Goal: Information Seeking & Learning: Learn about a topic

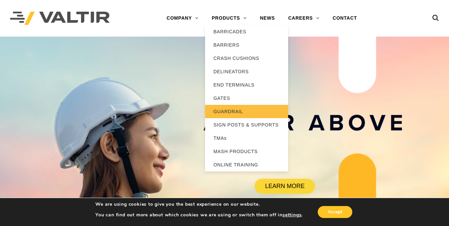
click at [239, 110] on link "GUARDRAIL" at bounding box center [246, 111] width 83 height 13
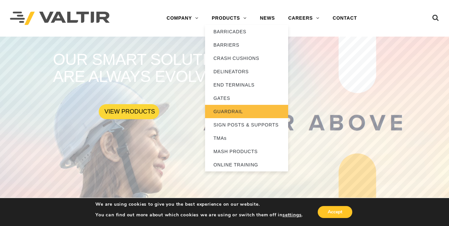
click at [229, 110] on link "GUARDRAIL" at bounding box center [246, 111] width 83 height 13
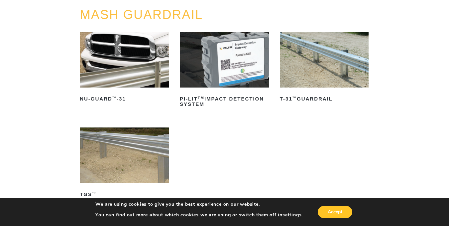
scroll to position [77, 0]
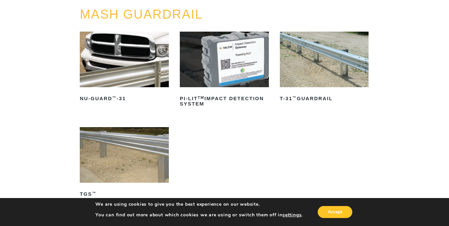
click at [315, 75] on img at bounding box center [324, 60] width 89 height 56
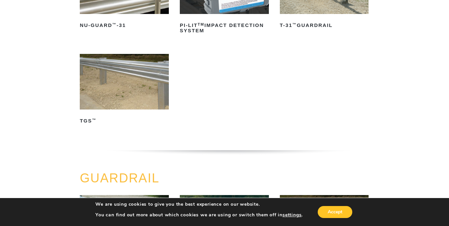
scroll to position [157, 0]
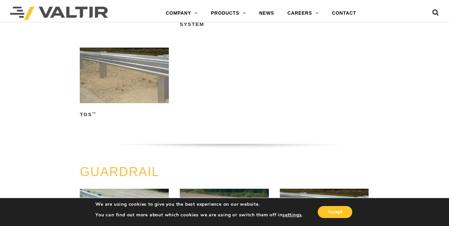
click at [131, 62] on img at bounding box center [124, 76] width 89 height 56
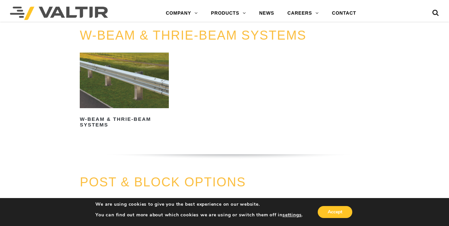
scroll to position [405, 0]
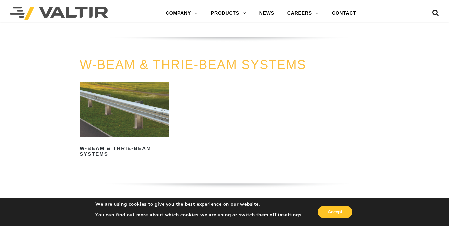
click at [121, 114] on img at bounding box center [124, 110] width 89 height 56
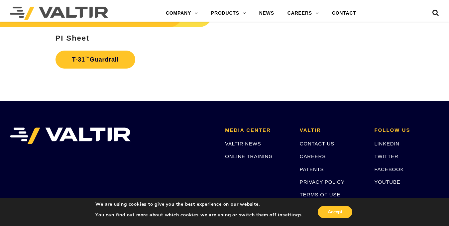
scroll to position [1100, 0]
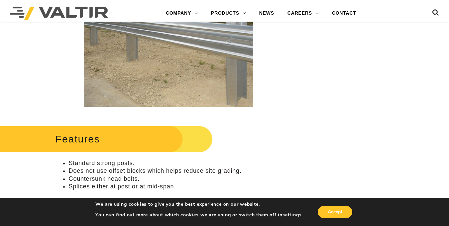
scroll to position [179, 0]
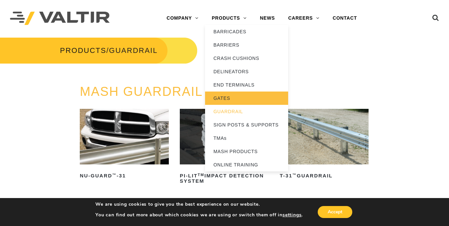
click at [227, 97] on link "GATES" at bounding box center [246, 97] width 83 height 13
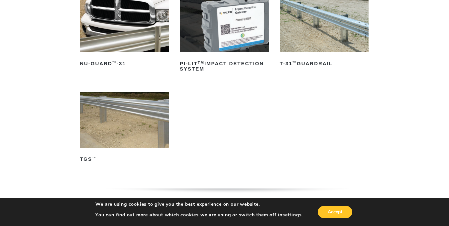
scroll to position [112, 0]
click at [127, 19] on img at bounding box center [124, 24] width 89 height 56
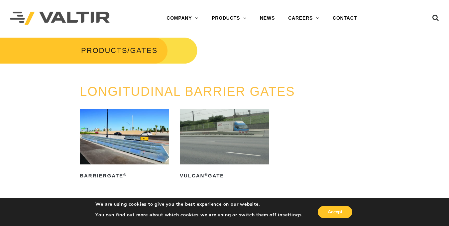
click at [137, 145] on img at bounding box center [124, 137] width 89 height 56
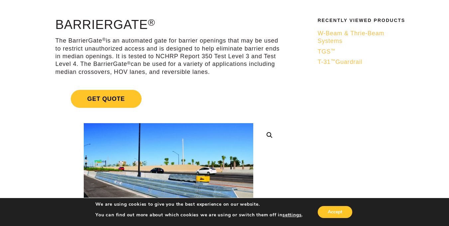
scroll to position [47, 0]
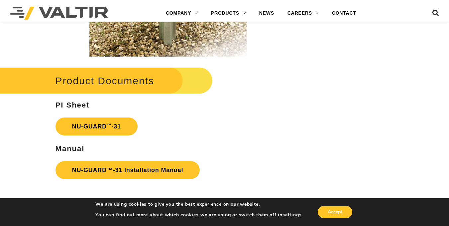
scroll to position [1085, 0]
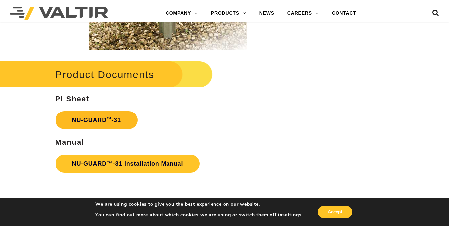
click at [87, 119] on strong "NU-GUARD ™ -31" at bounding box center [96, 120] width 49 height 7
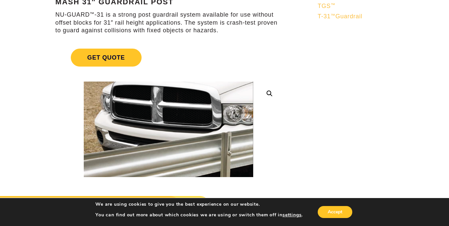
scroll to position [0, 0]
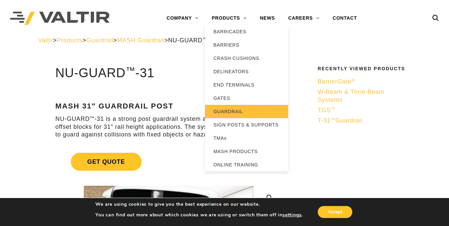
click at [240, 114] on link "GUARDRAIL" at bounding box center [246, 111] width 83 height 13
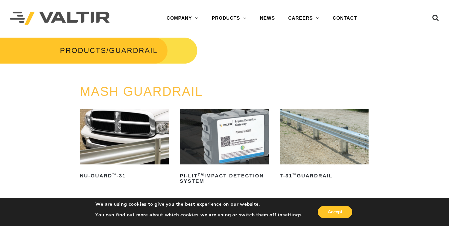
click at [432, 18] on icon at bounding box center [435, 19] width 7 height 10
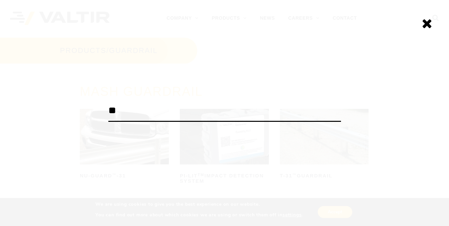
type input "*"
type input "******"
click input "******" at bounding box center [0, 0] width 0 height 0
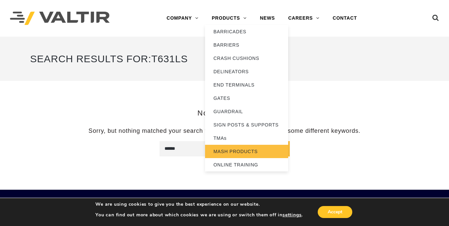
click at [232, 150] on link "MASH PRODUCTS" at bounding box center [246, 151] width 83 height 13
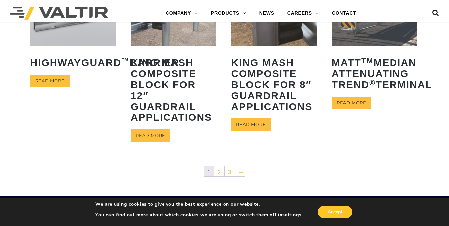
scroll to position [351, 0]
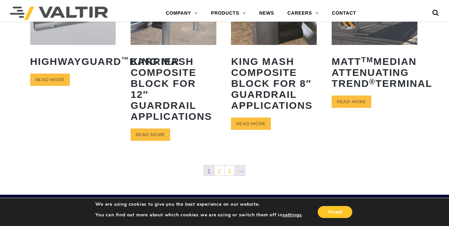
click at [241, 172] on link "→" at bounding box center [240, 170] width 10 height 10
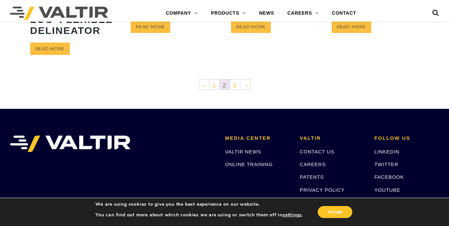
scroll to position [391, 0]
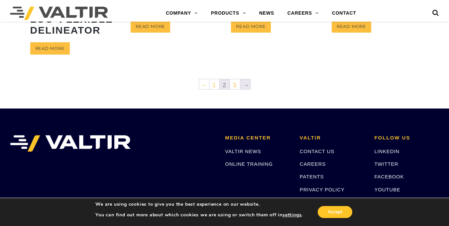
click at [244, 89] on link "→" at bounding box center [245, 84] width 10 height 10
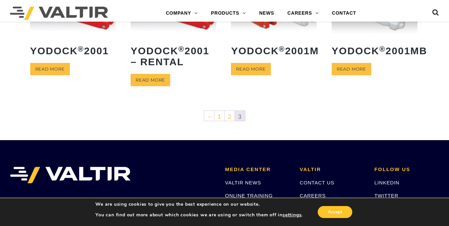
scroll to position [204, 0]
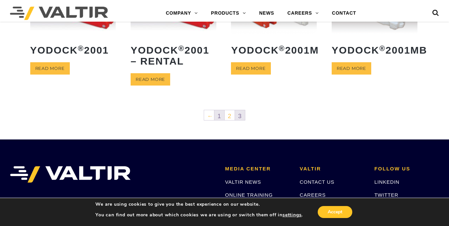
click at [219, 116] on link "1" at bounding box center [219, 115] width 10 height 10
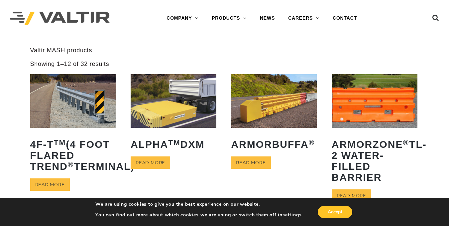
click at [84, 98] on img at bounding box center [73, 101] width 86 height 54
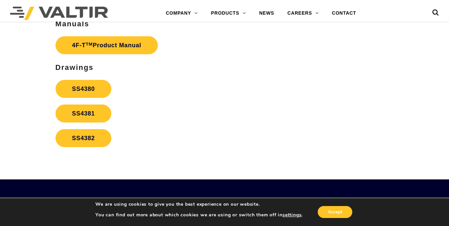
scroll to position [1148, 0]
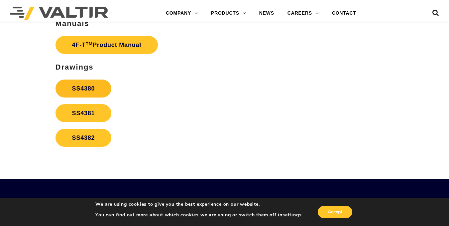
click at [95, 88] on link "SS4380" at bounding box center [84, 88] width 56 height 18
click at [87, 111] on link "SS4381" at bounding box center [84, 113] width 56 height 18
click at [86, 138] on link "SS4382" at bounding box center [84, 138] width 56 height 18
